Goal: Navigation & Orientation: Find specific page/section

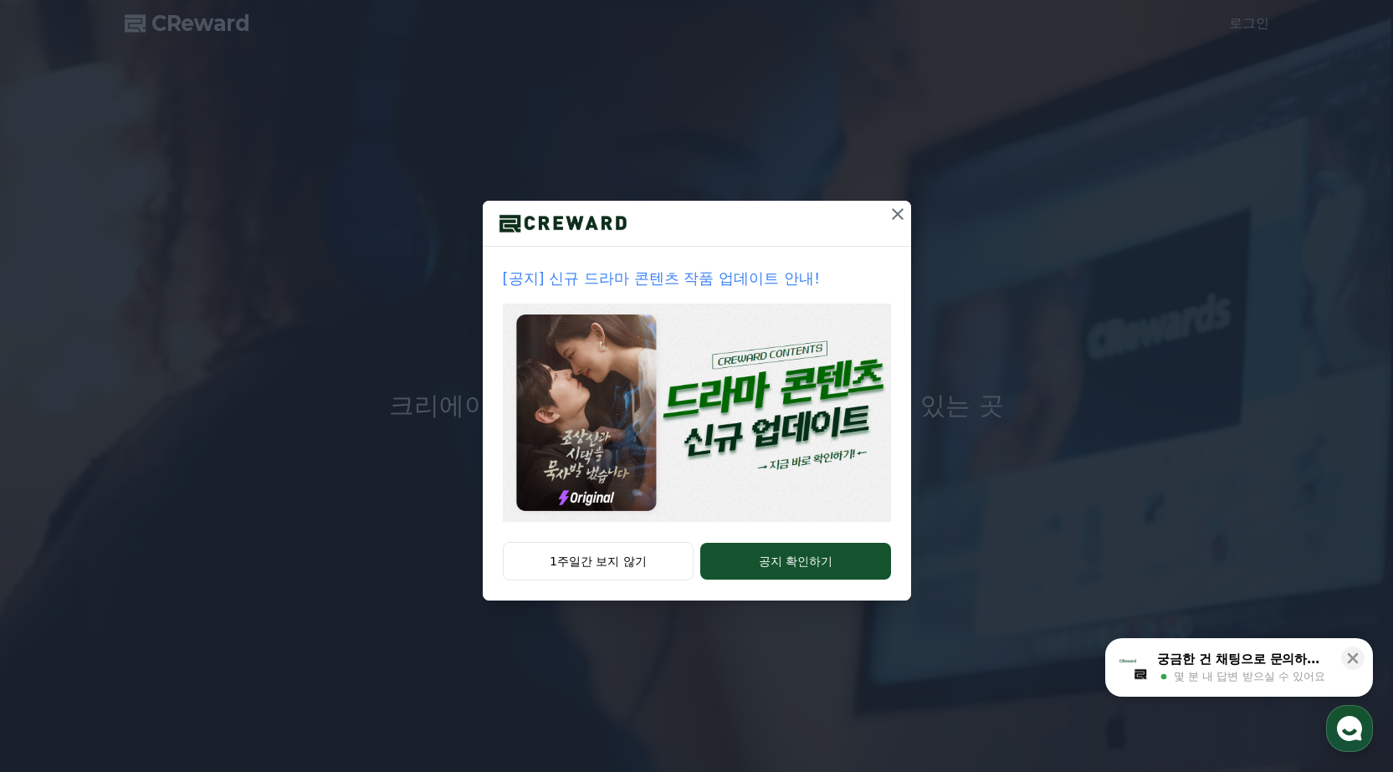
click at [897, 217] on icon at bounding box center [897, 214] width 20 height 20
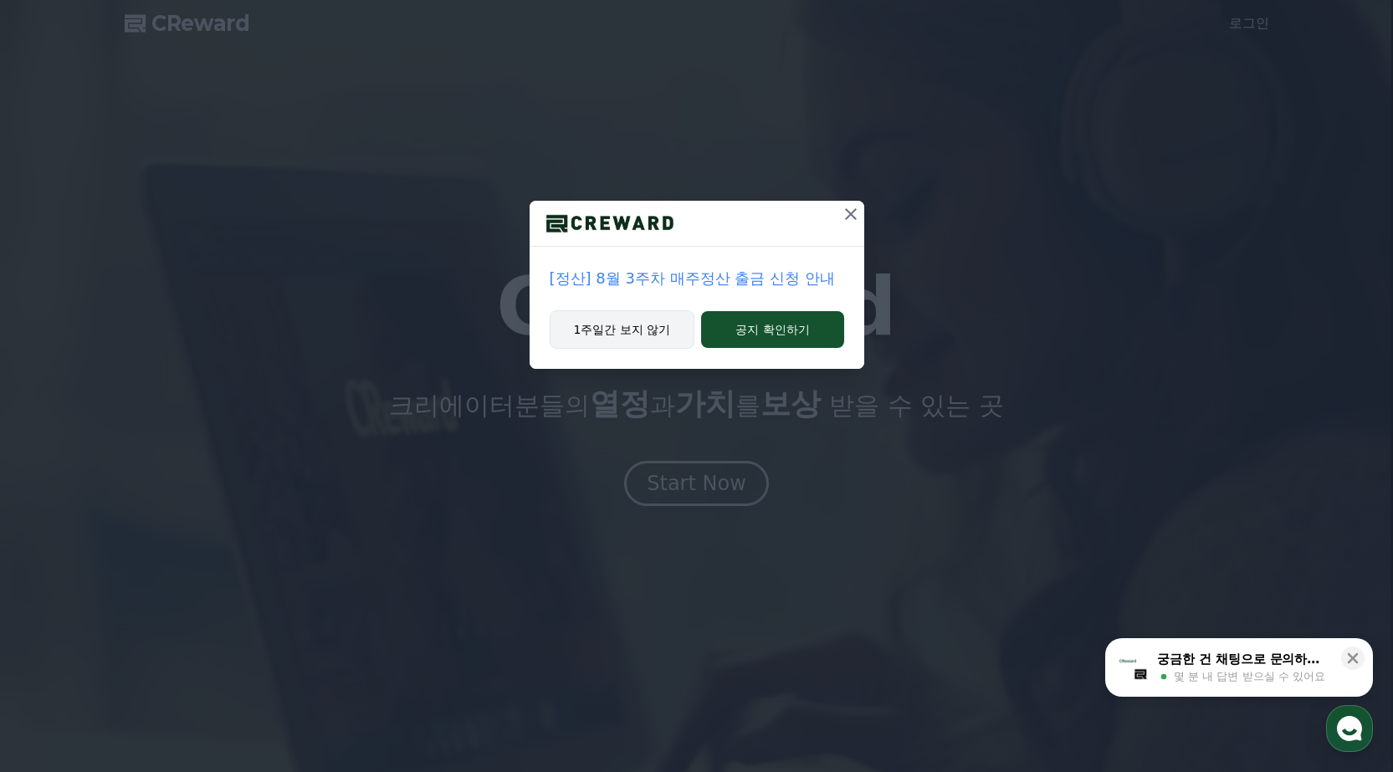
click at [620, 331] on button "1주일간 보지 않기" at bounding box center [623, 329] width 146 height 38
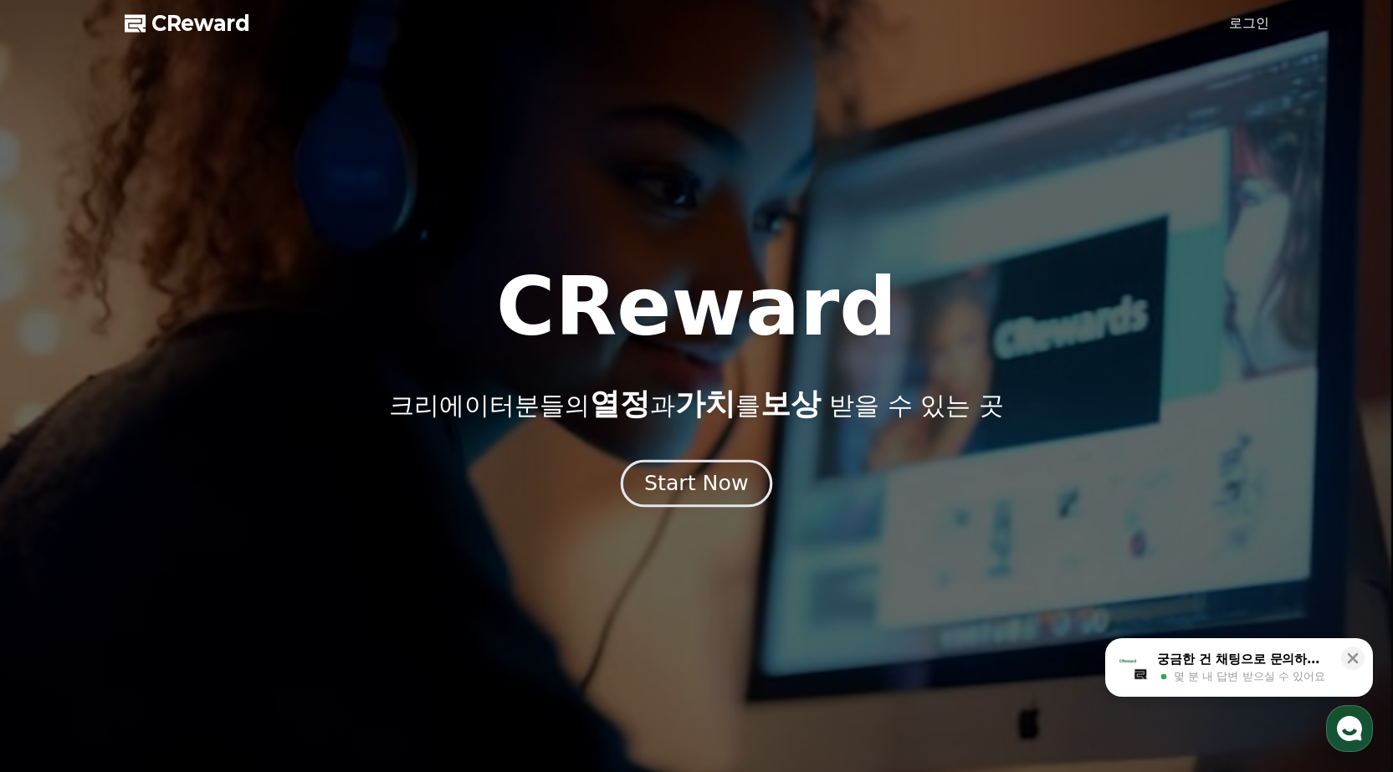
click at [688, 494] on div "Start Now" at bounding box center [696, 483] width 104 height 28
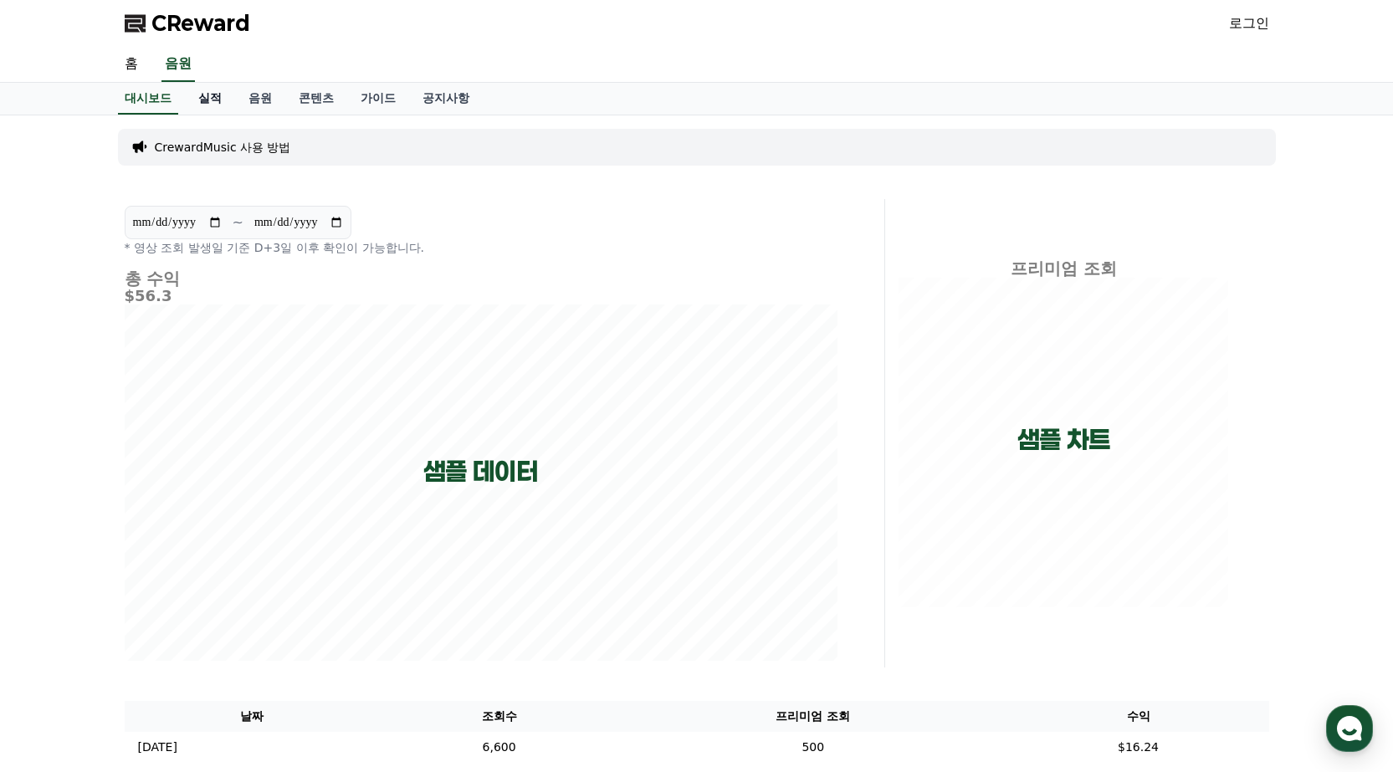
click at [211, 107] on link "실적" at bounding box center [210, 99] width 50 height 32
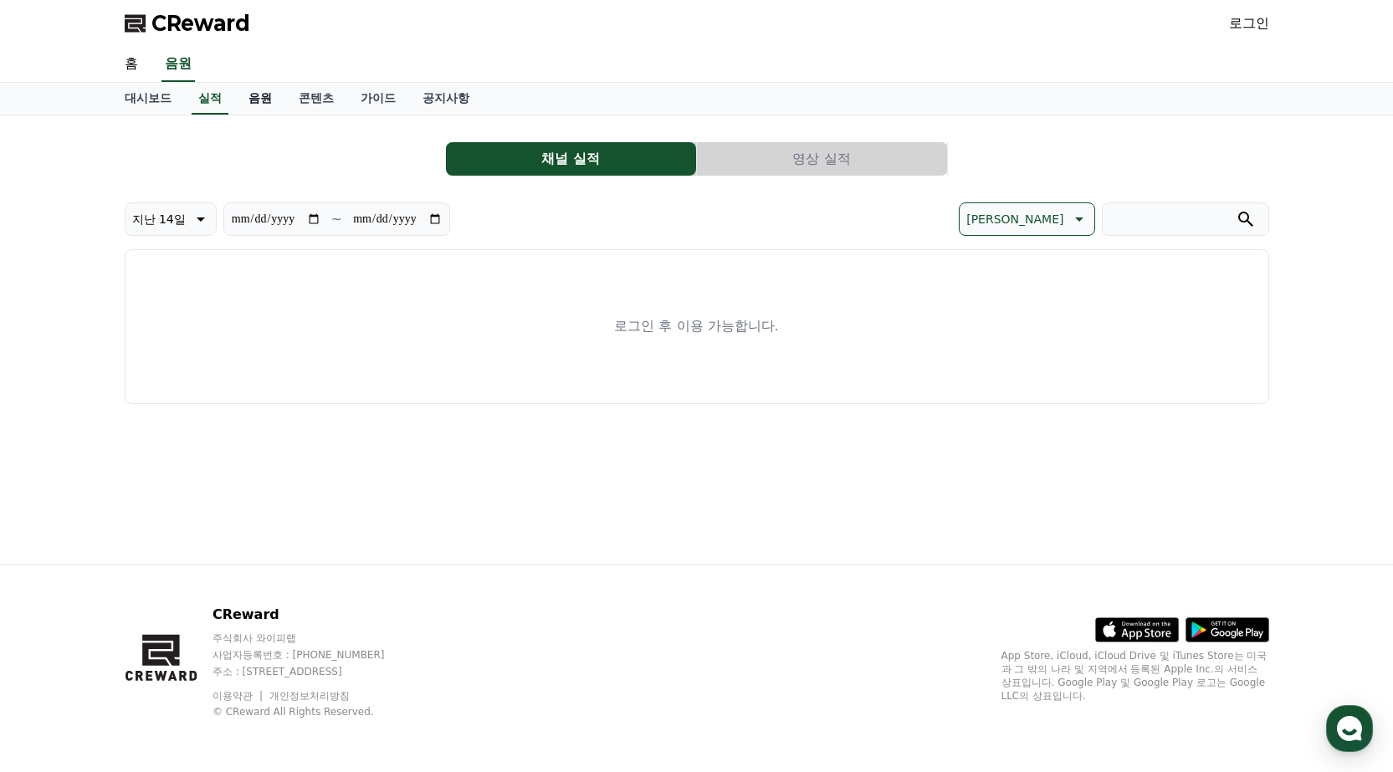
click at [264, 105] on link "음원" at bounding box center [260, 99] width 50 height 32
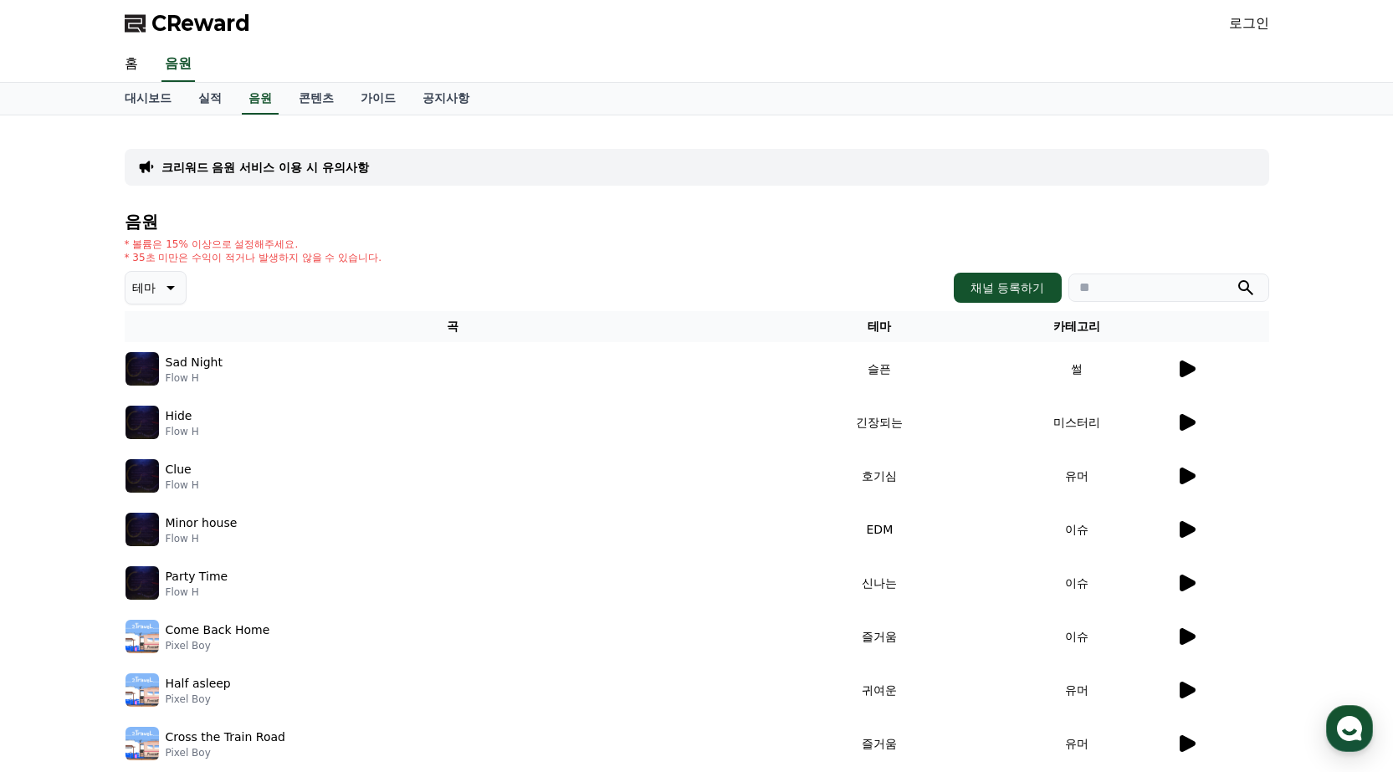
click at [1256, 28] on link "로그인" at bounding box center [1249, 23] width 40 height 20
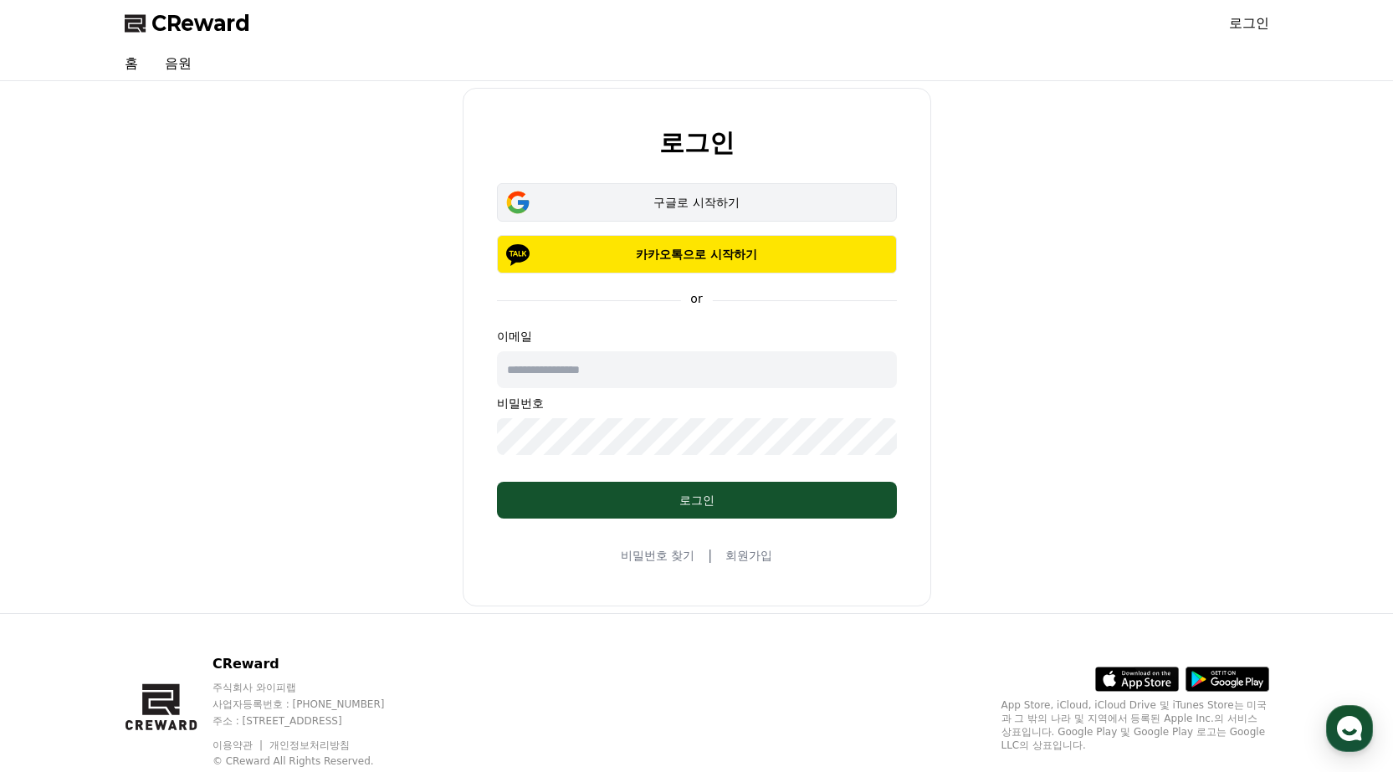
click at [697, 201] on div "구글로 시작하기" at bounding box center [696, 202] width 351 height 17
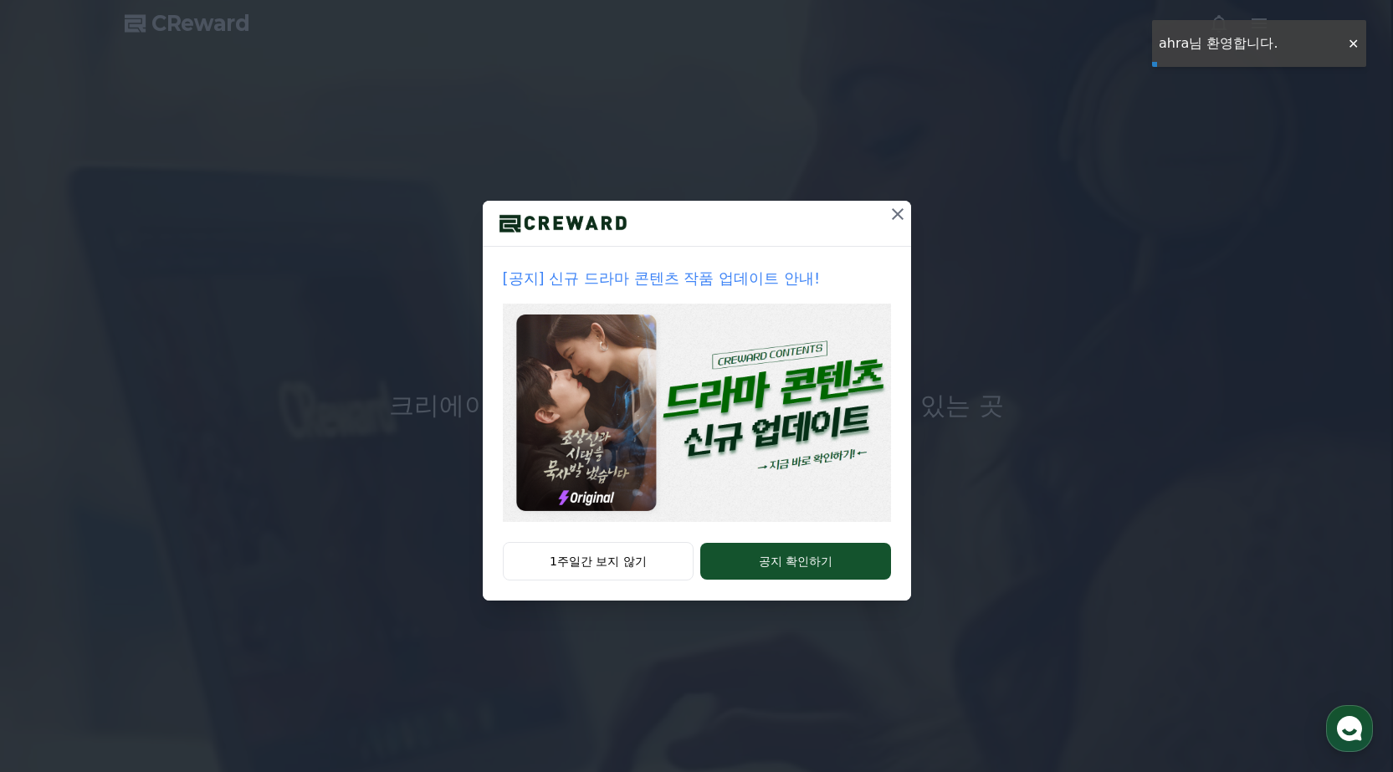
click at [899, 217] on icon at bounding box center [898, 214] width 12 height 12
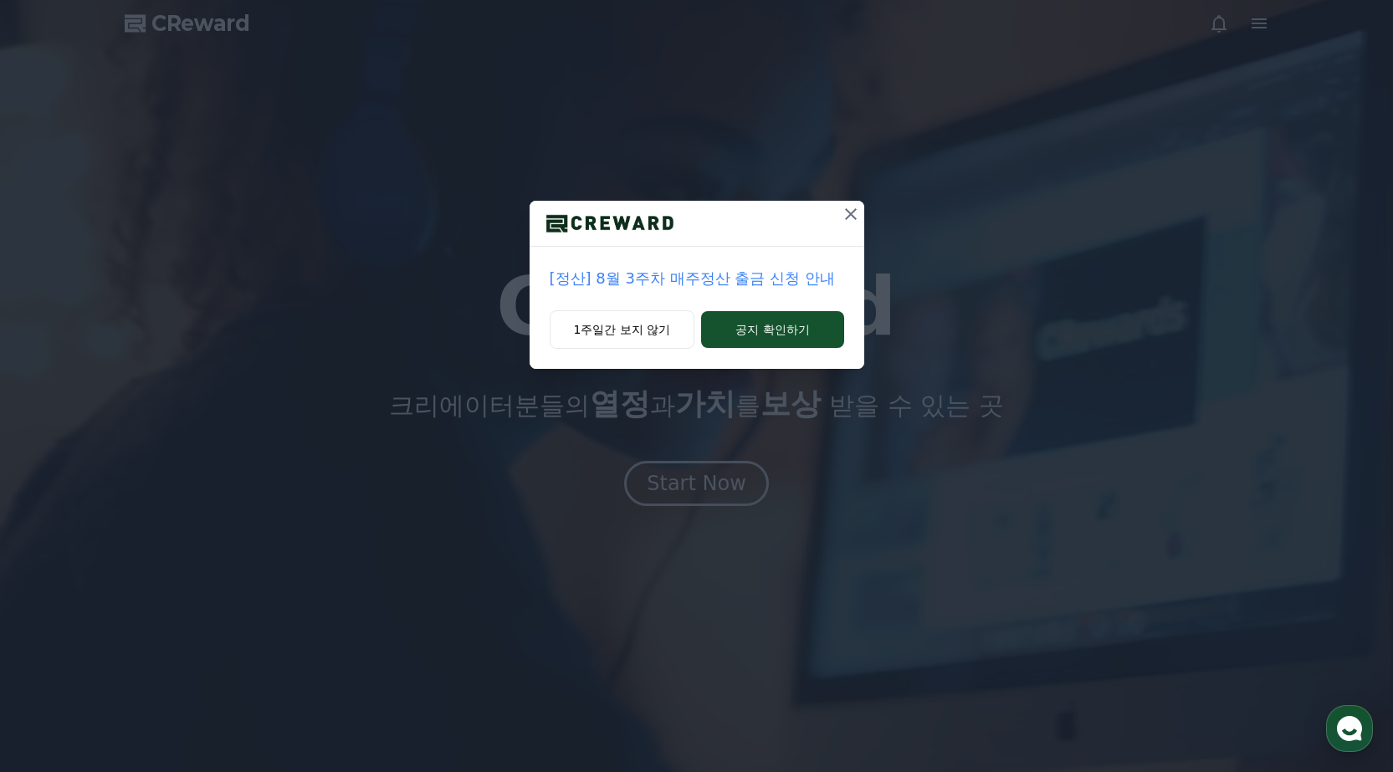
click at [850, 217] on icon at bounding box center [851, 214] width 20 height 20
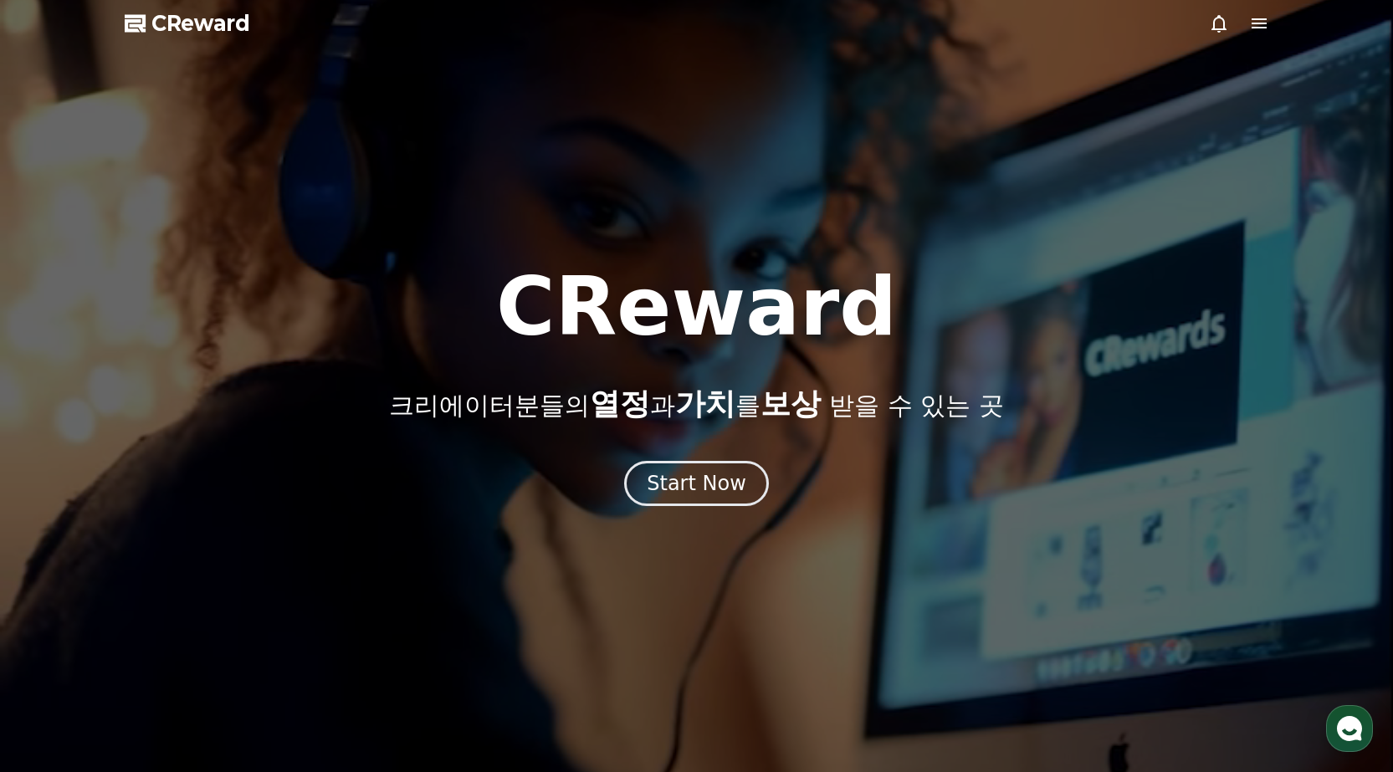
click at [1262, 27] on icon at bounding box center [1258, 23] width 15 height 10
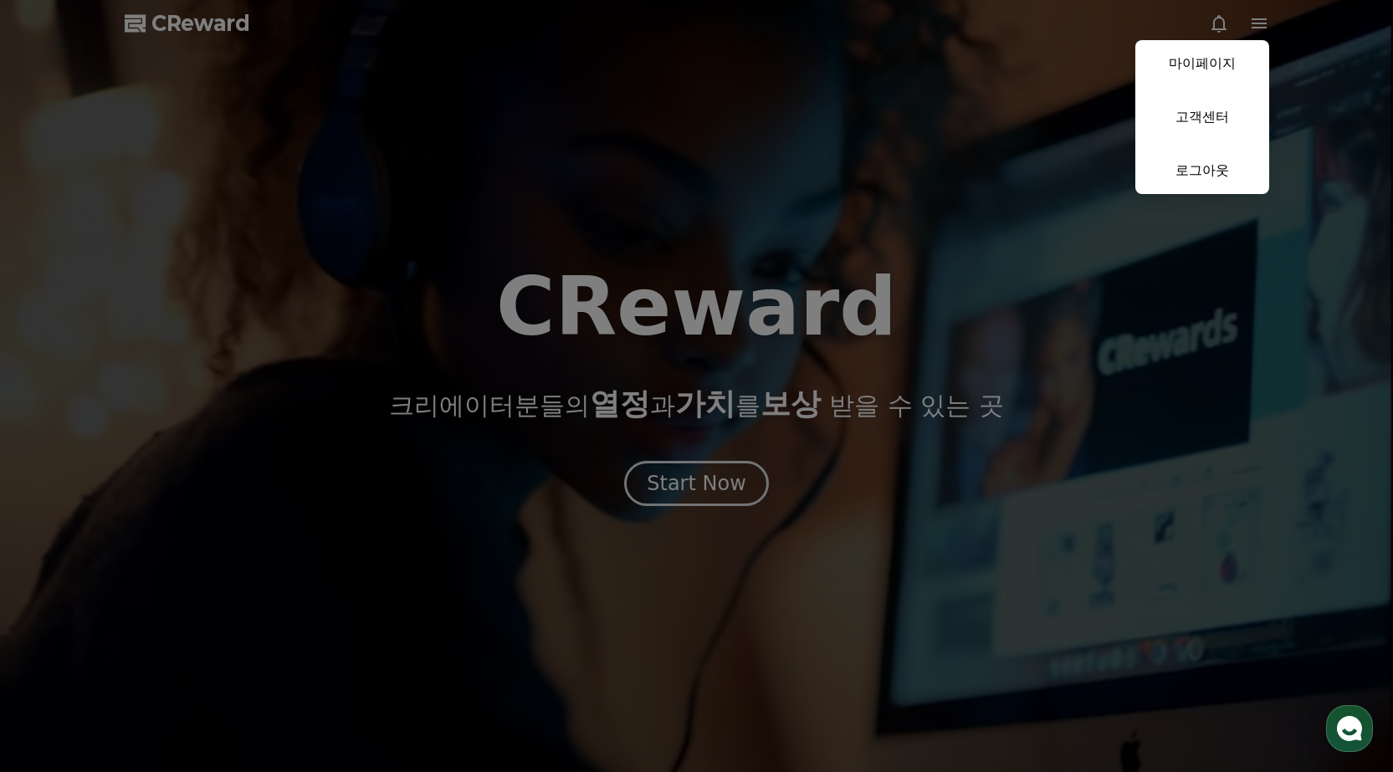
click at [989, 157] on button "close" at bounding box center [696, 386] width 1393 height 772
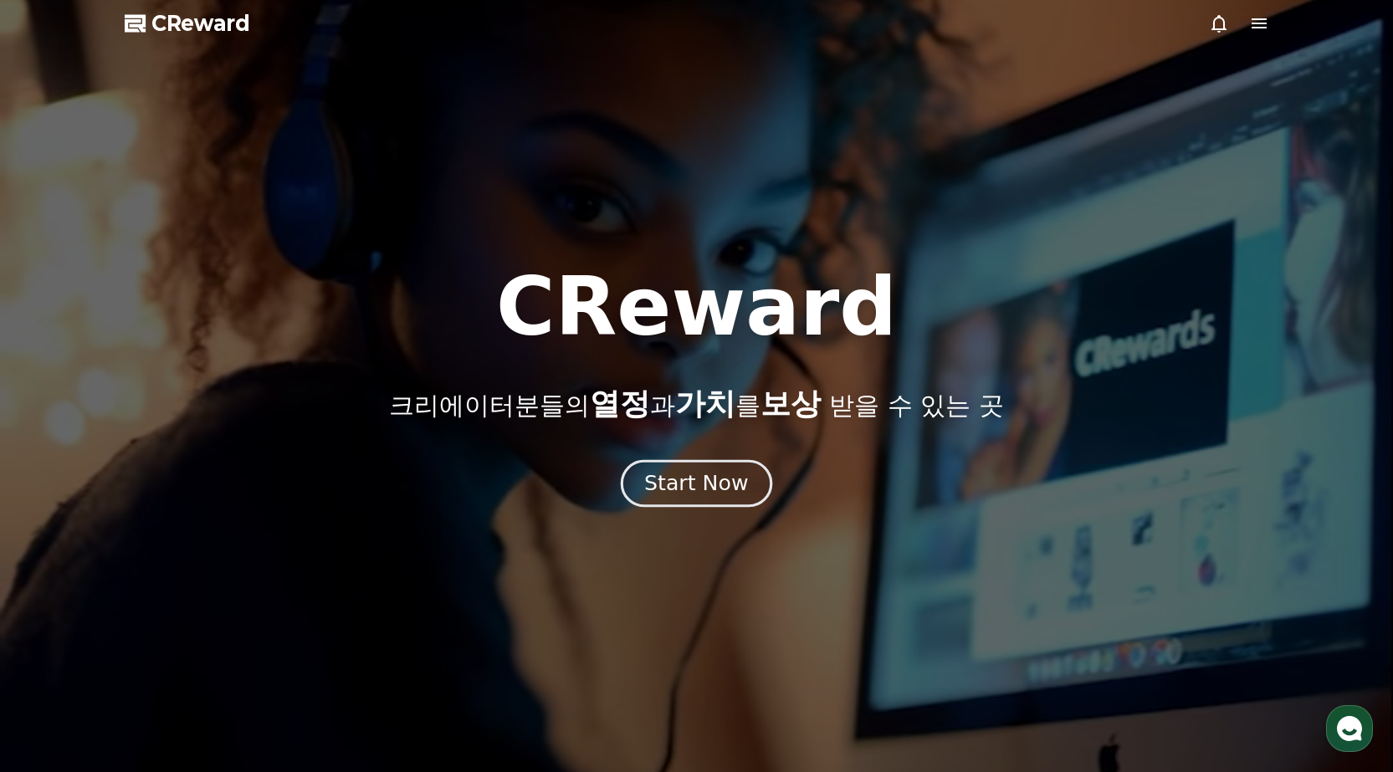
click at [708, 493] on div "Start Now" at bounding box center [696, 483] width 104 height 28
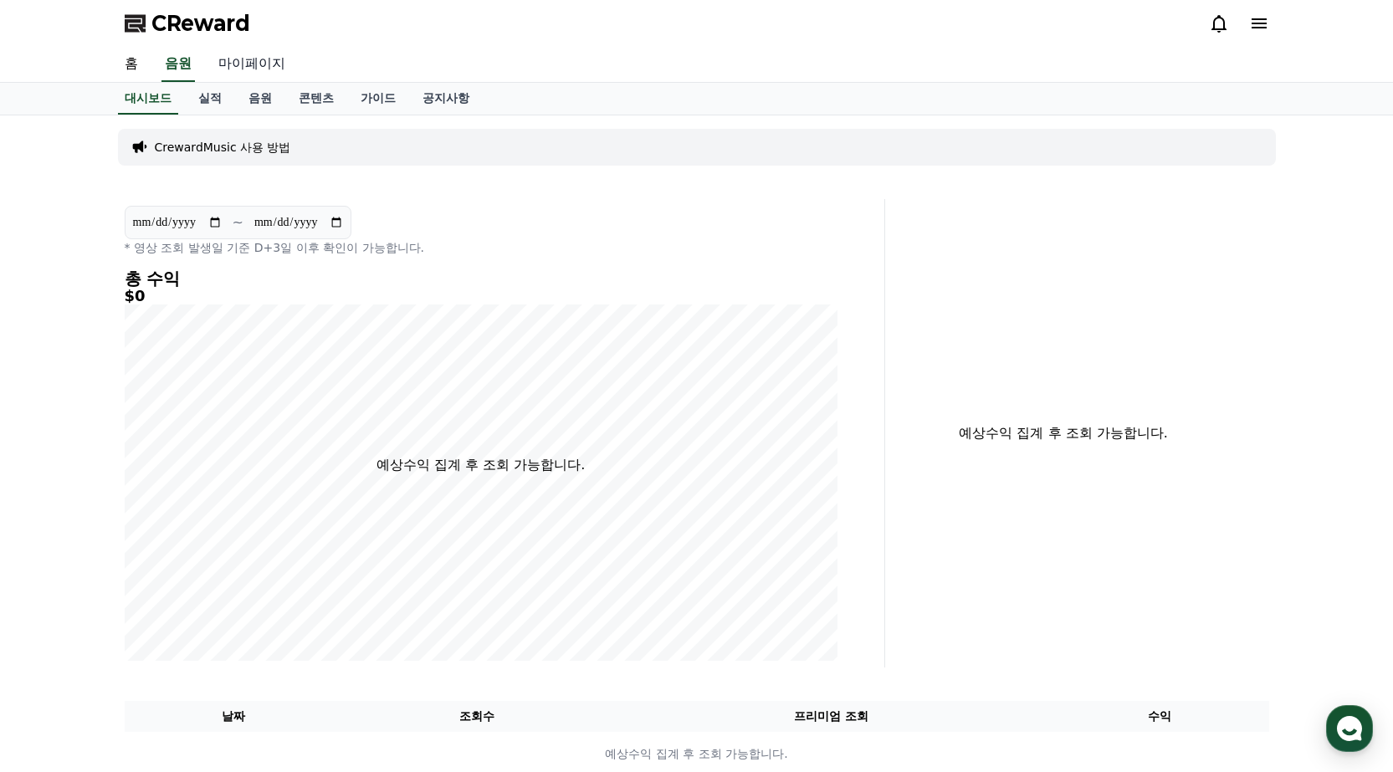
click at [269, 65] on link "마이페이지" at bounding box center [252, 64] width 94 height 35
select select "**********"
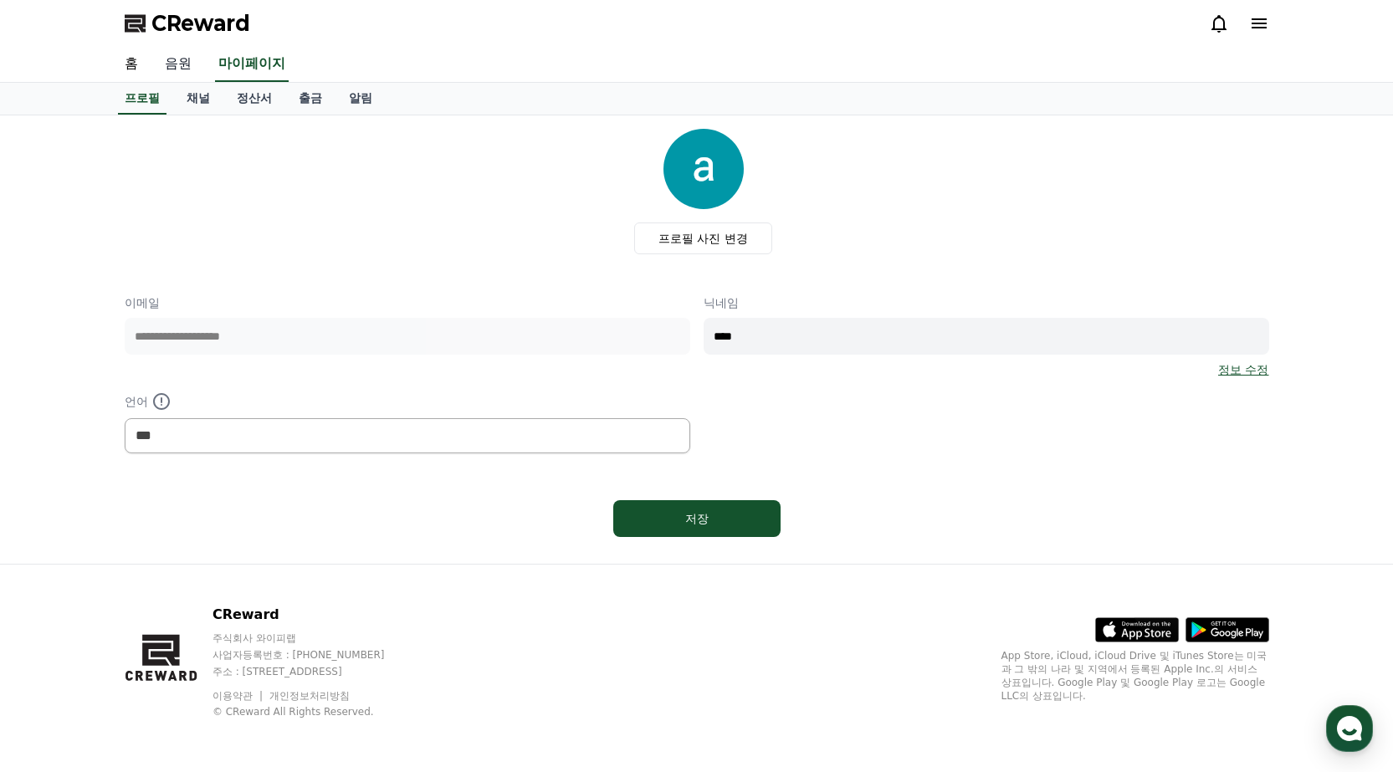
click at [188, 64] on link "음원" at bounding box center [178, 64] width 54 height 35
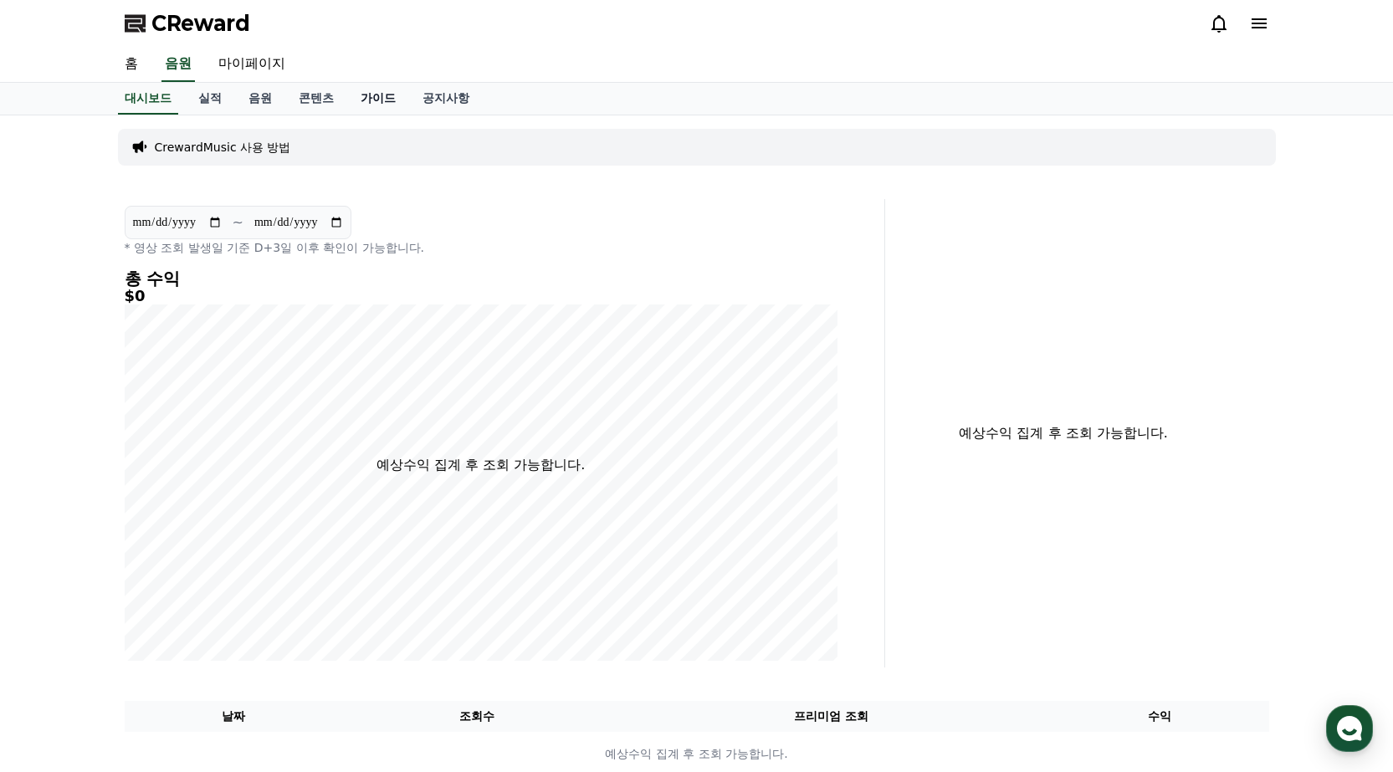
click at [373, 103] on link "가이드" at bounding box center [378, 99] width 62 height 32
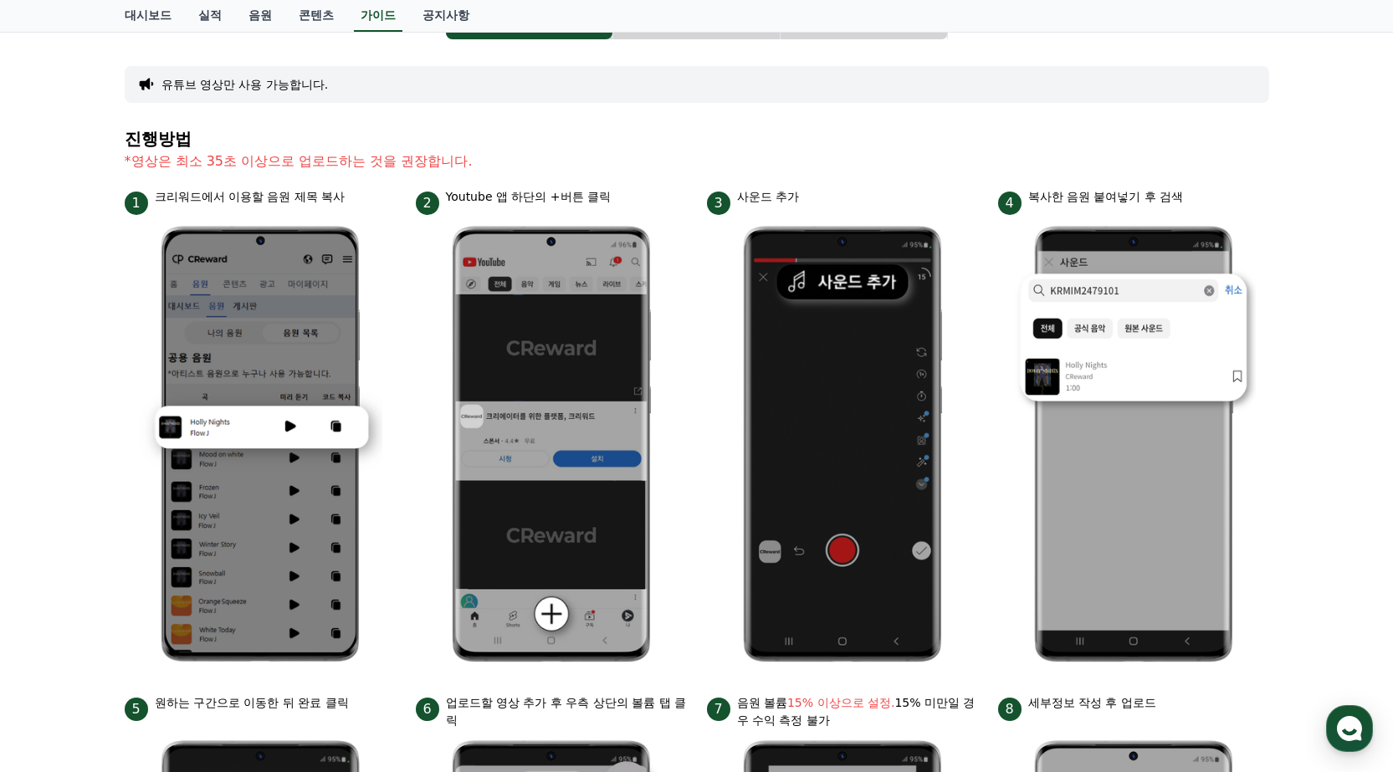
scroll to position [105, 0]
